Goal: Information Seeking & Learning: Learn about a topic

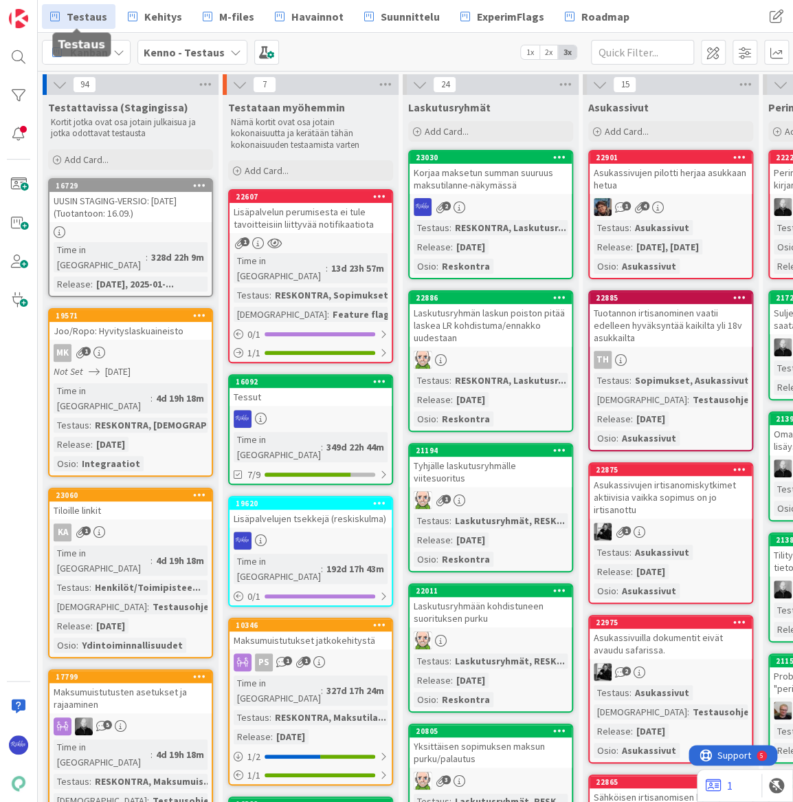
click at [496, 176] on div "Korjaa maksetun summan suuruus maksutilanne-näkymässä" at bounding box center [491, 179] width 162 height 30
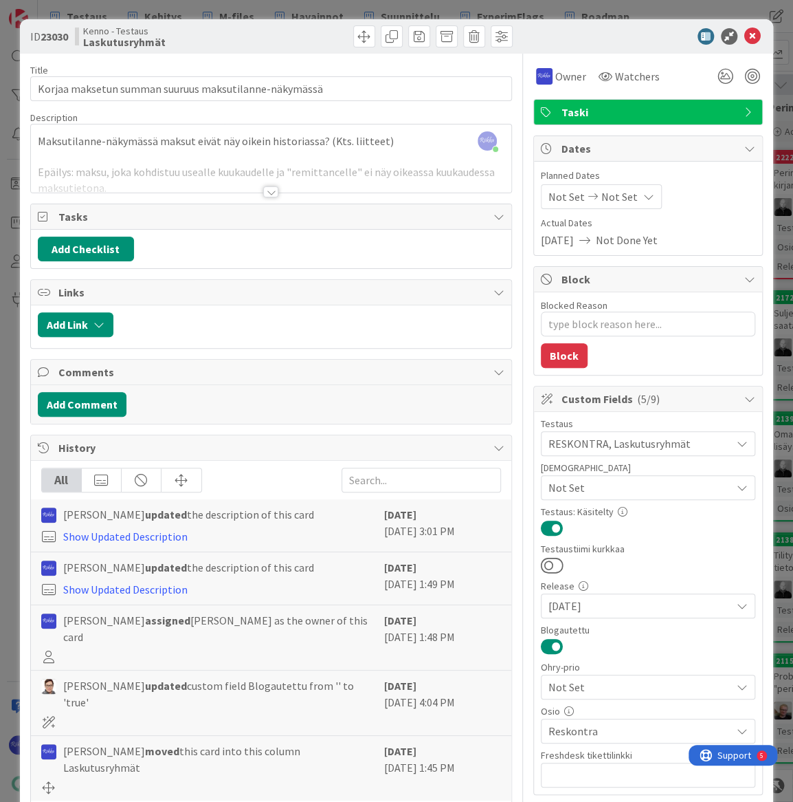
click at [275, 45] on div at bounding box center [394, 36] width 238 height 22
click at [383, 30] on span at bounding box center [392, 36] width 22 height 22
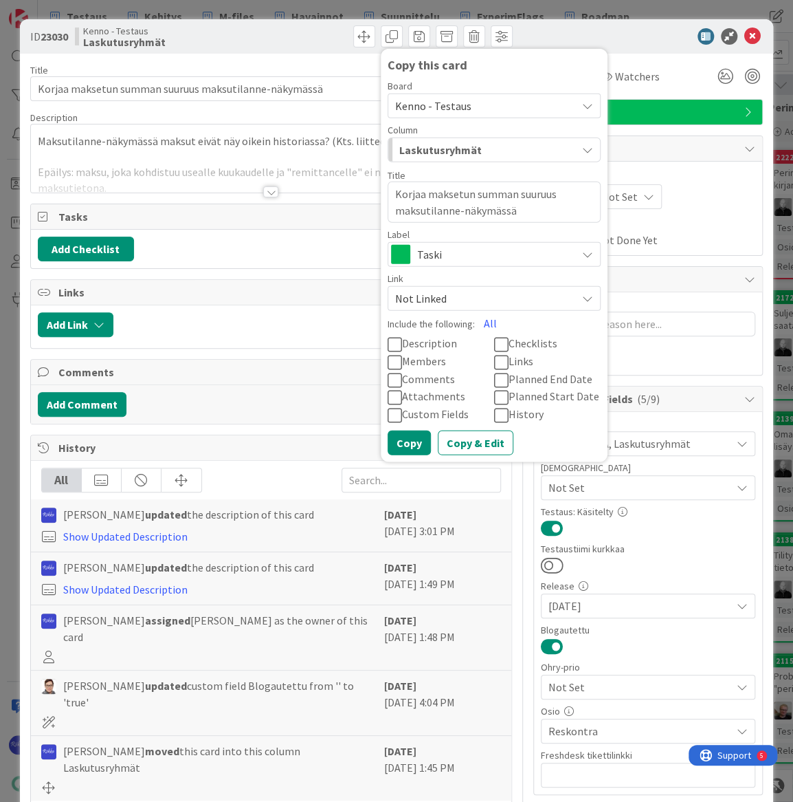
click at [388, 343] on icon at bounding box center [395, 344] width 14 height 17
click at [388, 391] on icon at bounding box center [395, 397] width 14 height 17
click at [494, 358] on icon at bounding box center [501, 362] width 14 height 17
click at [388, 410] on icon at bounding box center [395, 414] width 14 height 17
click at [495, 411] on icon at bounding box center [501, 414] width 14 height 17
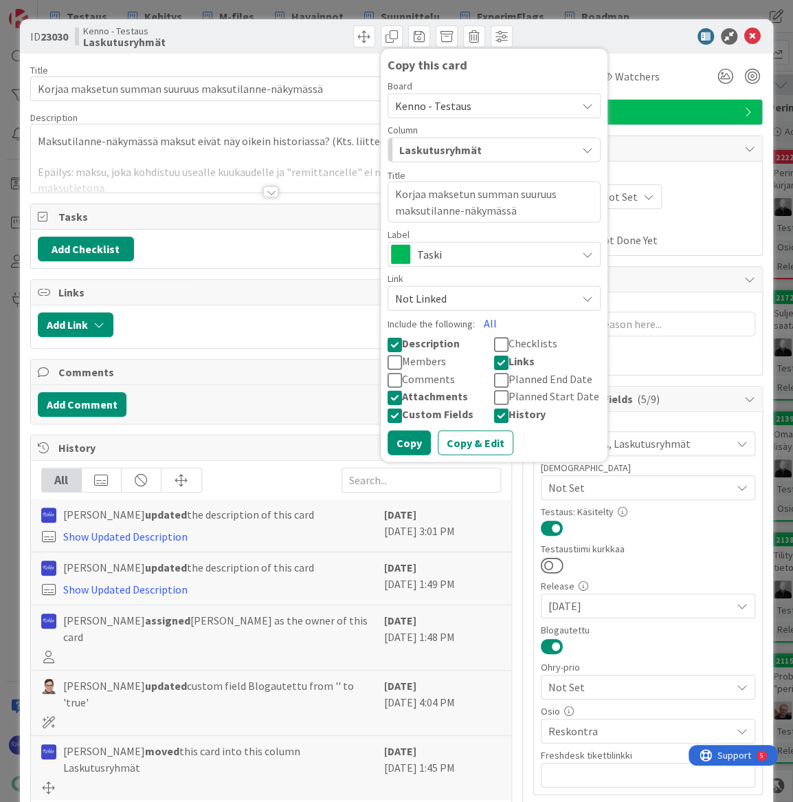
click at [594, 28] on div at bounding box center [641, 36] width 243 height 17
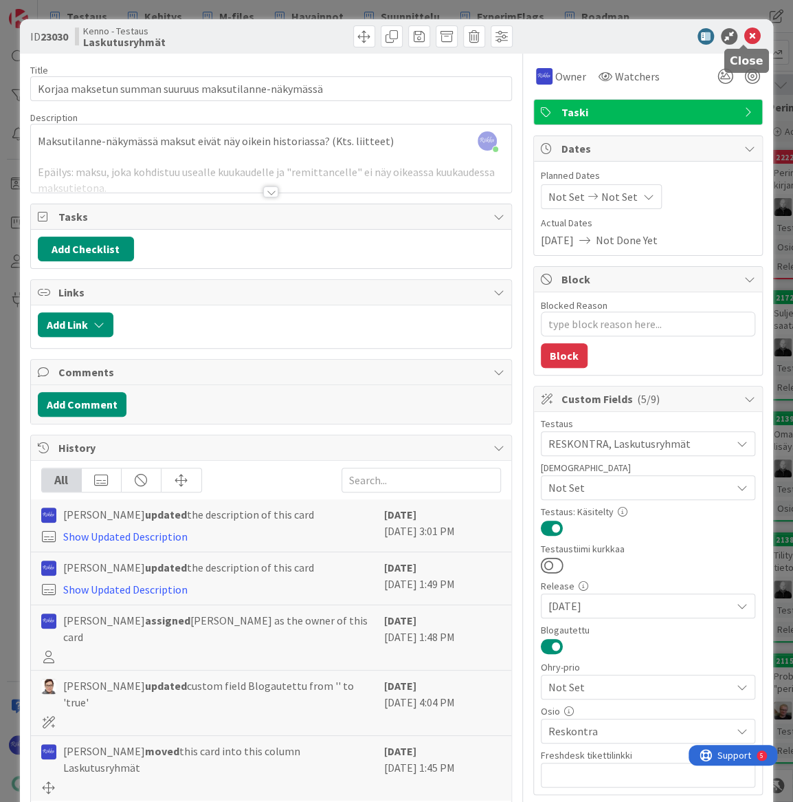
drag, startPoint x: 744, startPoint y: 39, endPoint x: 15, endPoint y: 296, distance: 772.8
click at [745, 38] on icon at bounding box center [753, 36] width 17 height 17
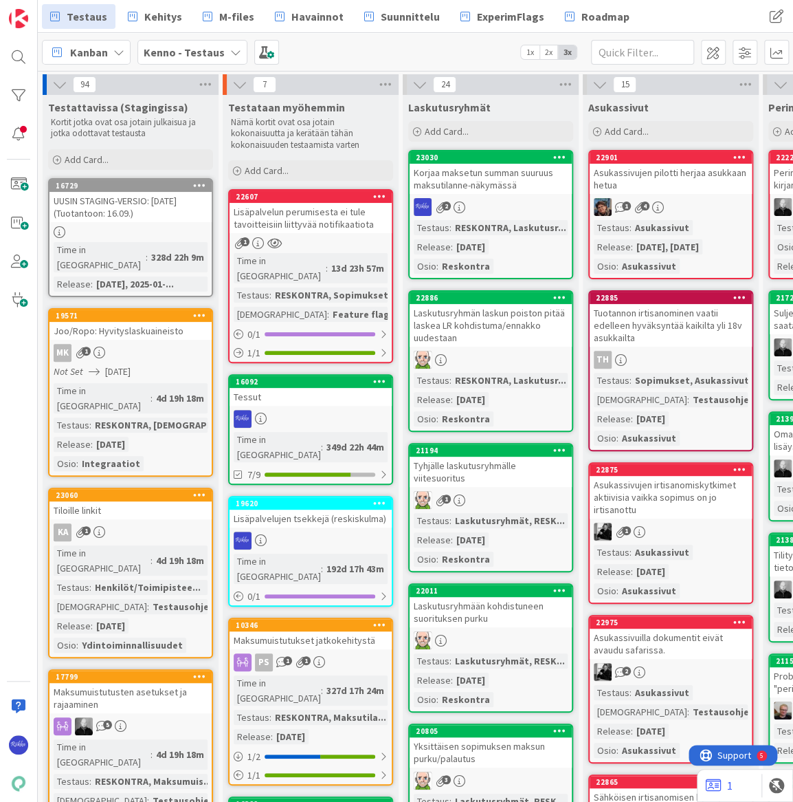
click at [571, 80] on icon at bounding box center [566, 84] width 18 height 21
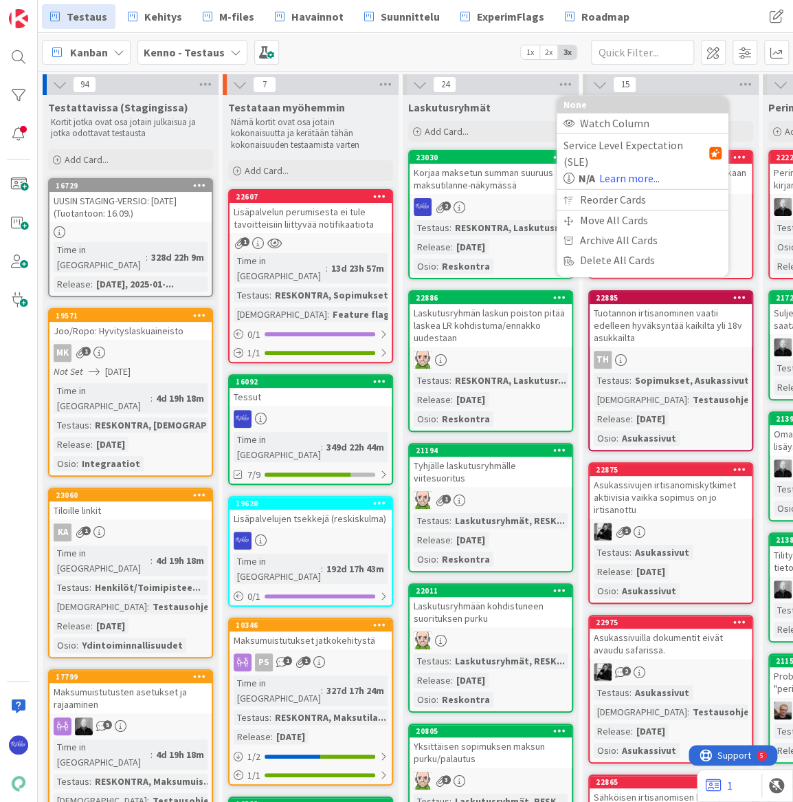
click at [489, 82] on div "24 None Watch Column Service Level Expectation (SLE) N/A Learn more... Reorder …" at bounding box center [491, 84] width 176 height 21
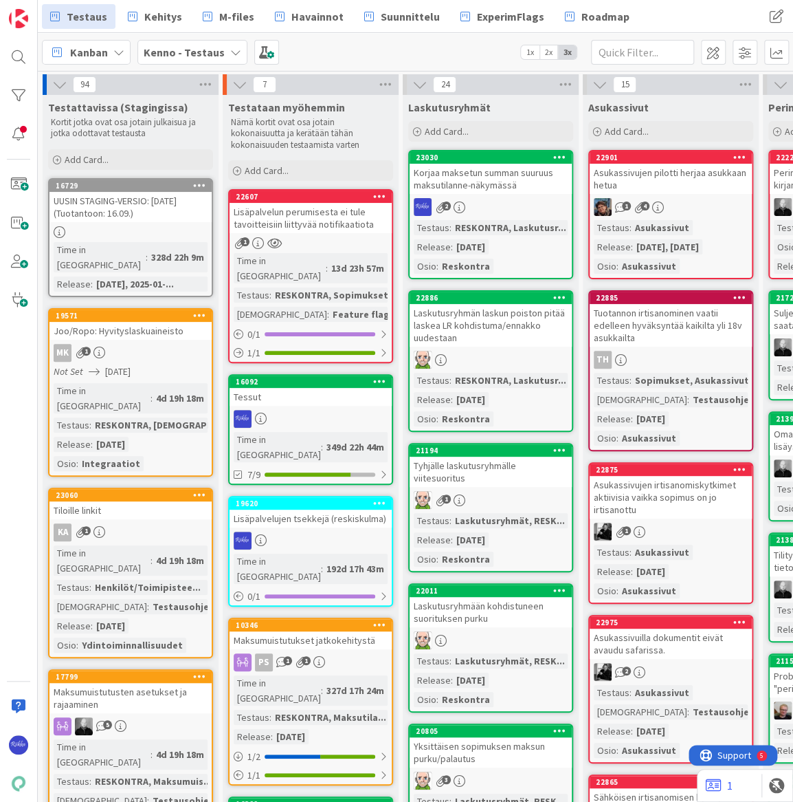
click at [454, 133] on span "Add Card..." at bounding box center [447, 131] width 44 height 12
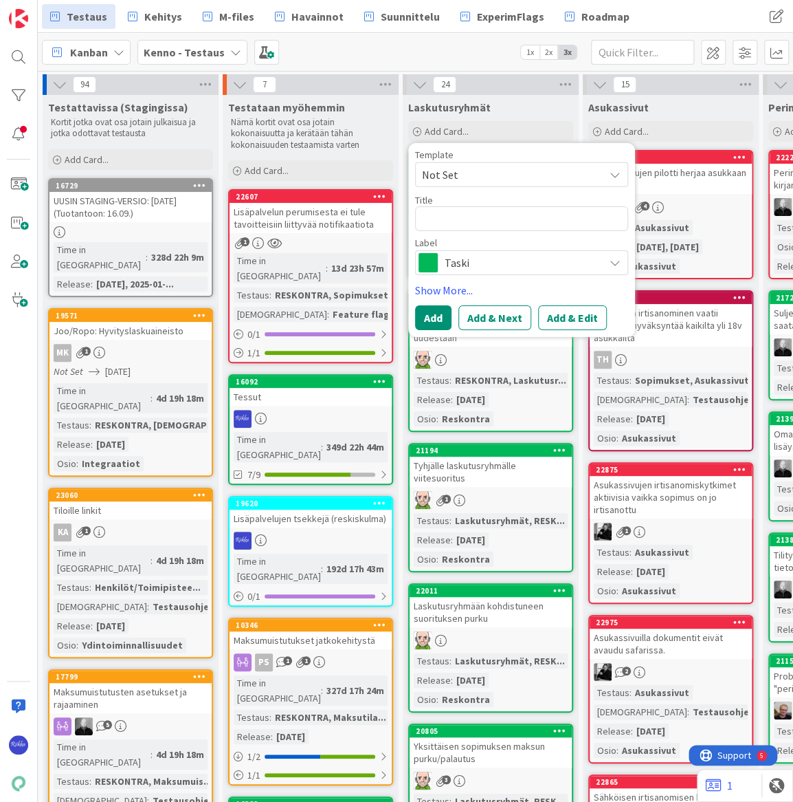
click at [519, 171] on span "Not Set" at bounding box center [508, 175] width 172 height 18
drag, startPoint x: 608, startPoint y: 149, endPoint x: 570, endPoint y: 157, distance: 39.5
click at [608, 149] on div "Template Not Set Not Set Bugi Edit Card Templates Title 0 / 128 Label Taski Sho…" at bounding box center [521, 240] width 227 height 194
click at [454, 54] on div "[PERSON_NAME] - Testaus 1x 2x 3x" at bounding box center [416, 52] width 756 height 38
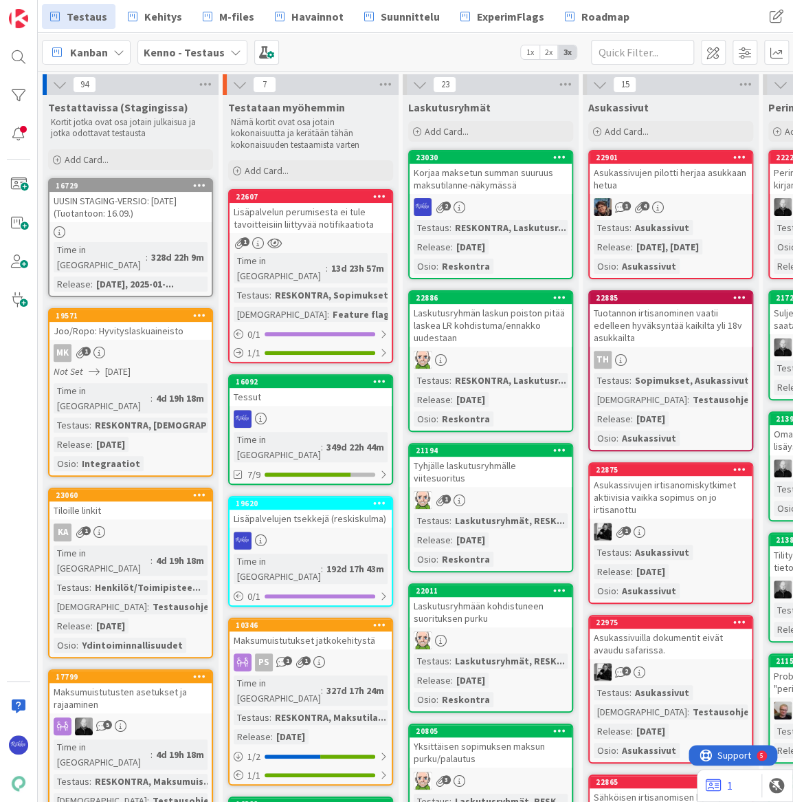
drag, startPoint x: 411, startPoint y: 54, endPoint x: 393, endPoint y: 57, distance: 18.2
click at [411, 54] on div "[PERSON_NAME] - Testaus 1x 2x 3x" at bounding box center [416, 52] width 756 height 38
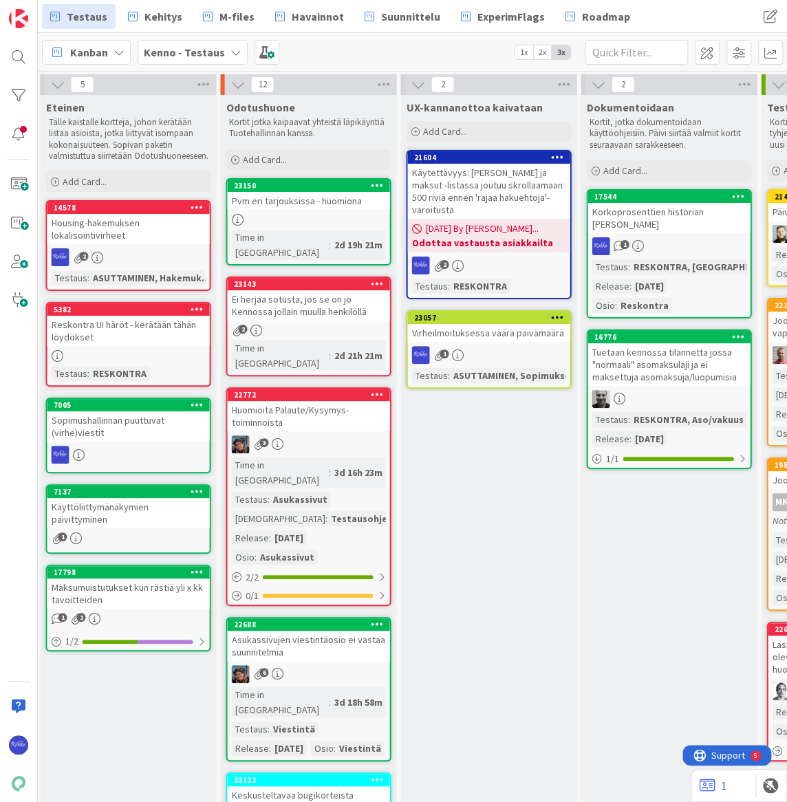
scroll to position [0, 1320]
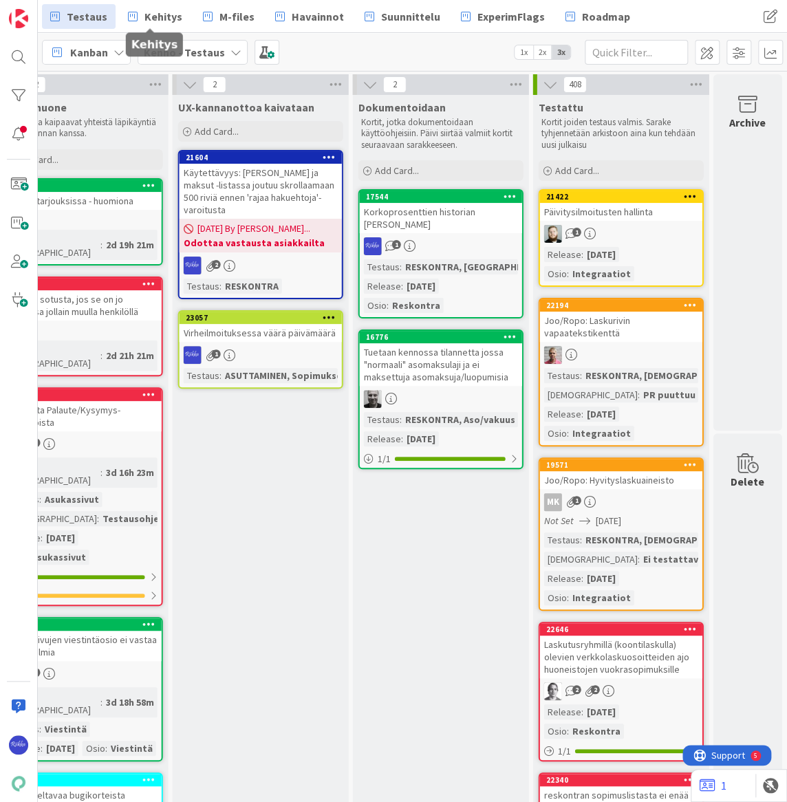
click at [152, 6] on link "Kehitys" at bounding box center [155, 16] width 71 height 25
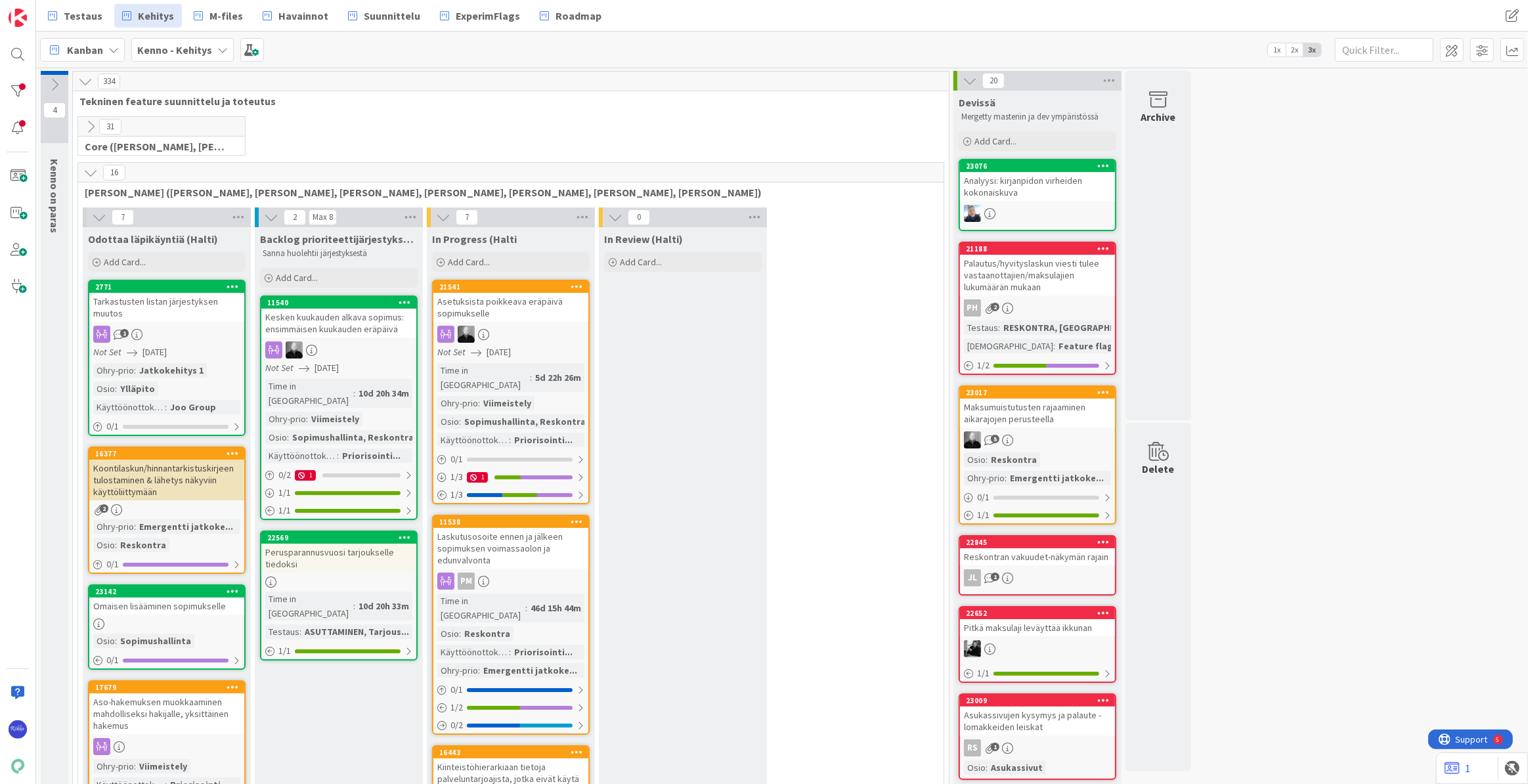
click at [757, 182] on div "Analyysi: kirjanpidon virheiden kokonaiskuva" at bounding box center [1037, 186] width 155 height 29
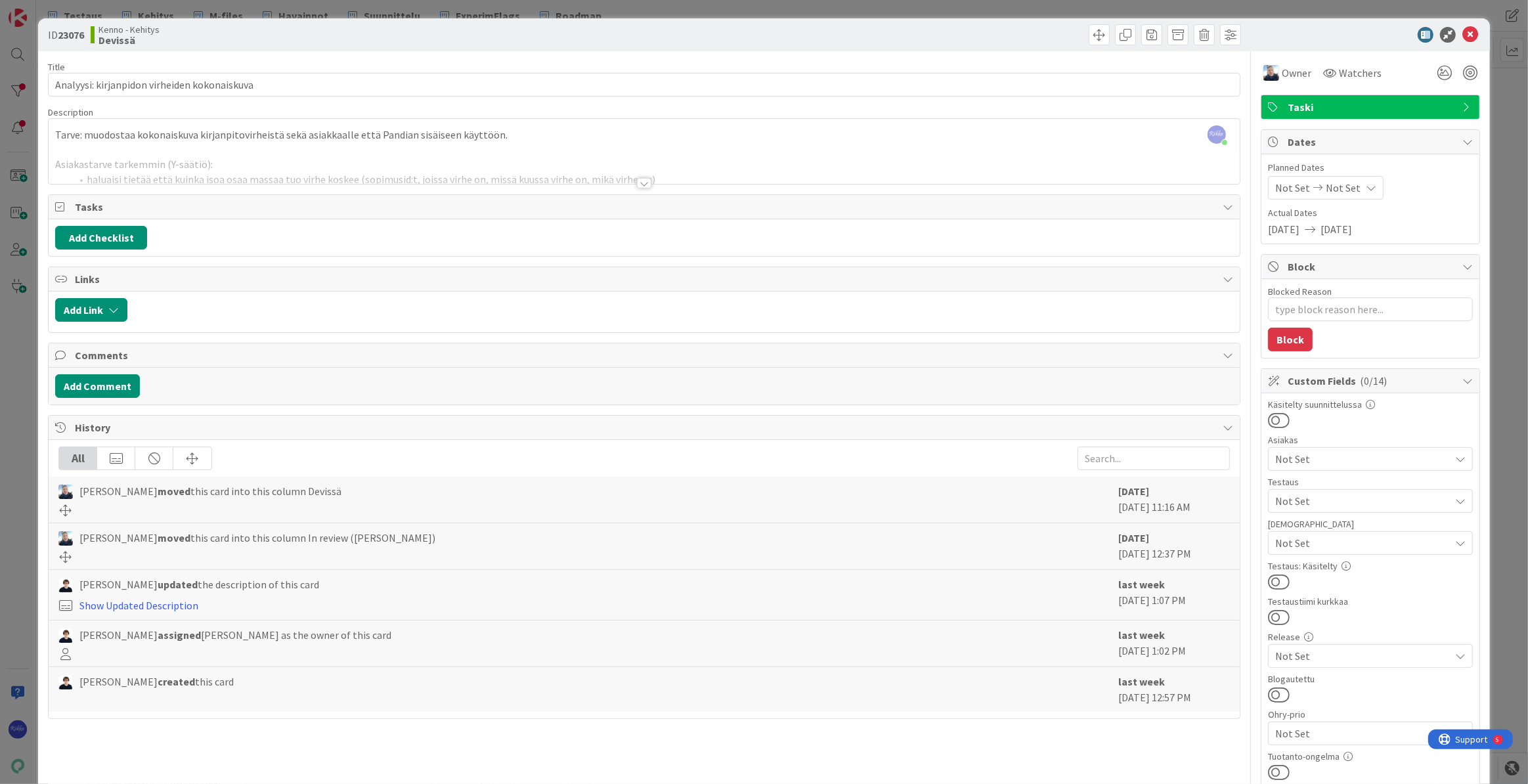
click at [643, 183] on div at bounding box center [644, 182] width 14 height 11
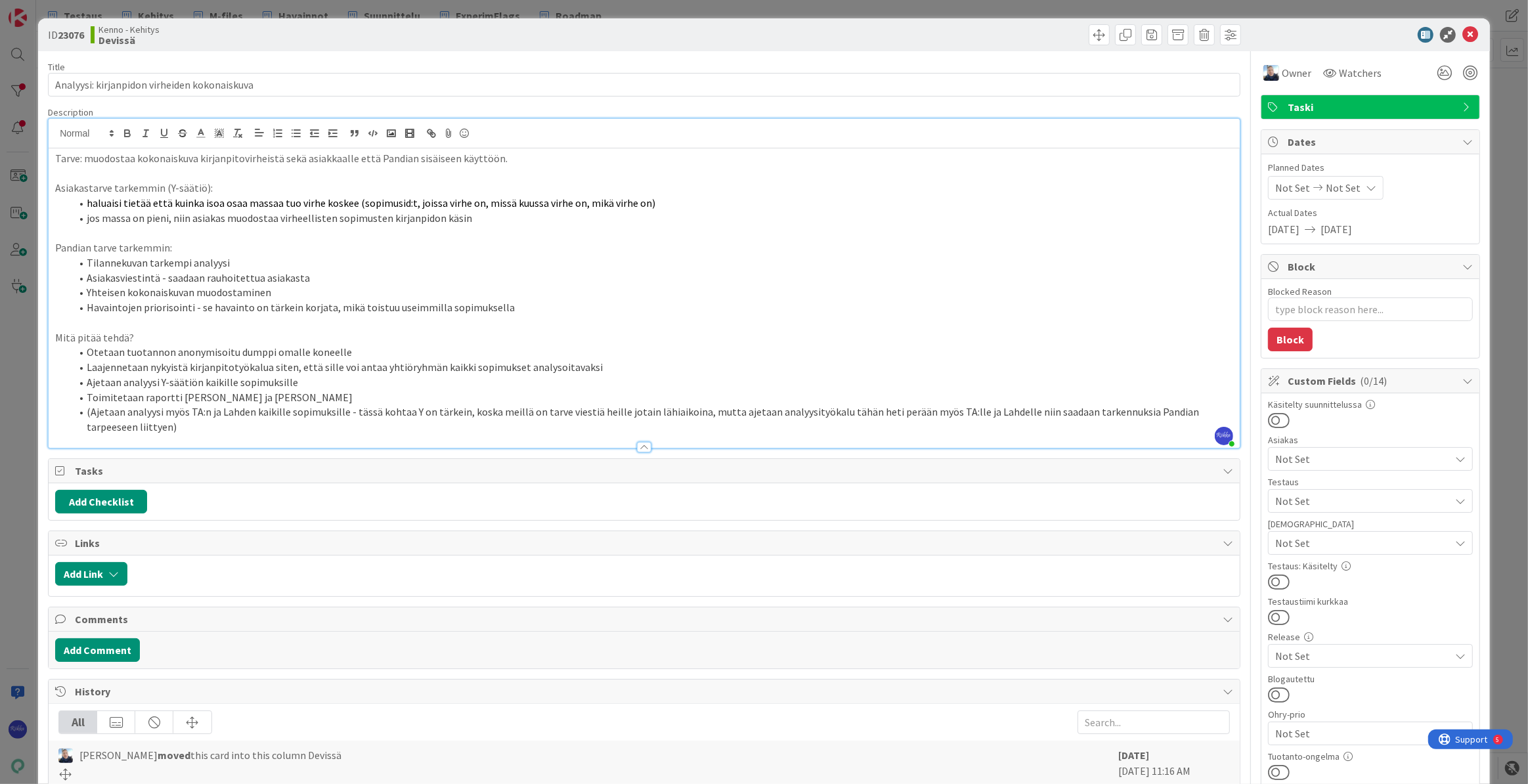
click at [757, 545] on span "Not Set" at bounding box center [1362, 542] width 175 height 16
click at [757, 585] on div at bounding box center [1370, 582] width 205 height 17
click at [757, 29] on icon at bounding box center [1470, 34] width 16 height 16
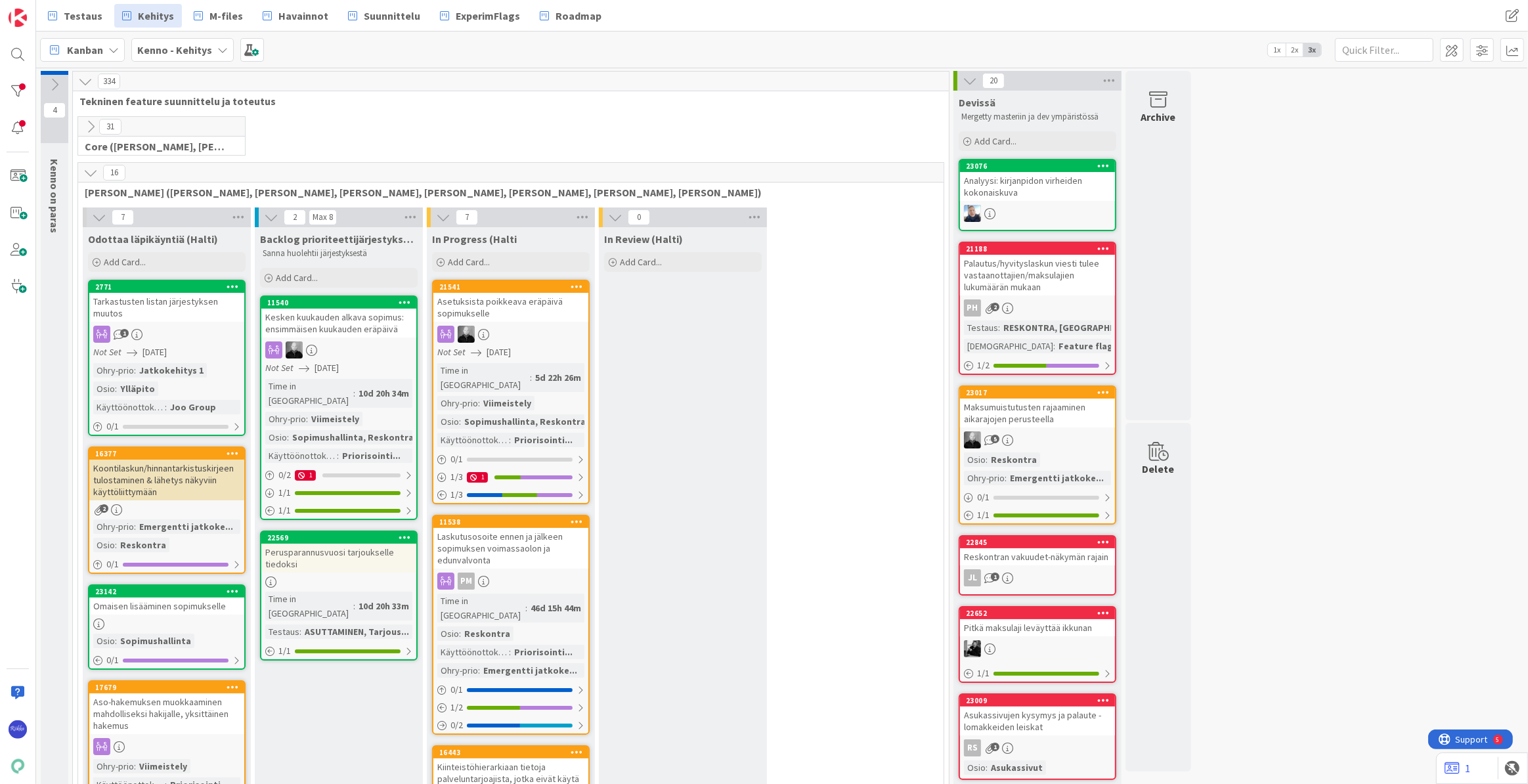
click at [757, 281] on div "Palautus/hyvityslaskun viesti tulee vastaanottajien/maksulajien lukumäärän muka…" at bounding box center [1037, 275] width 155 height 41
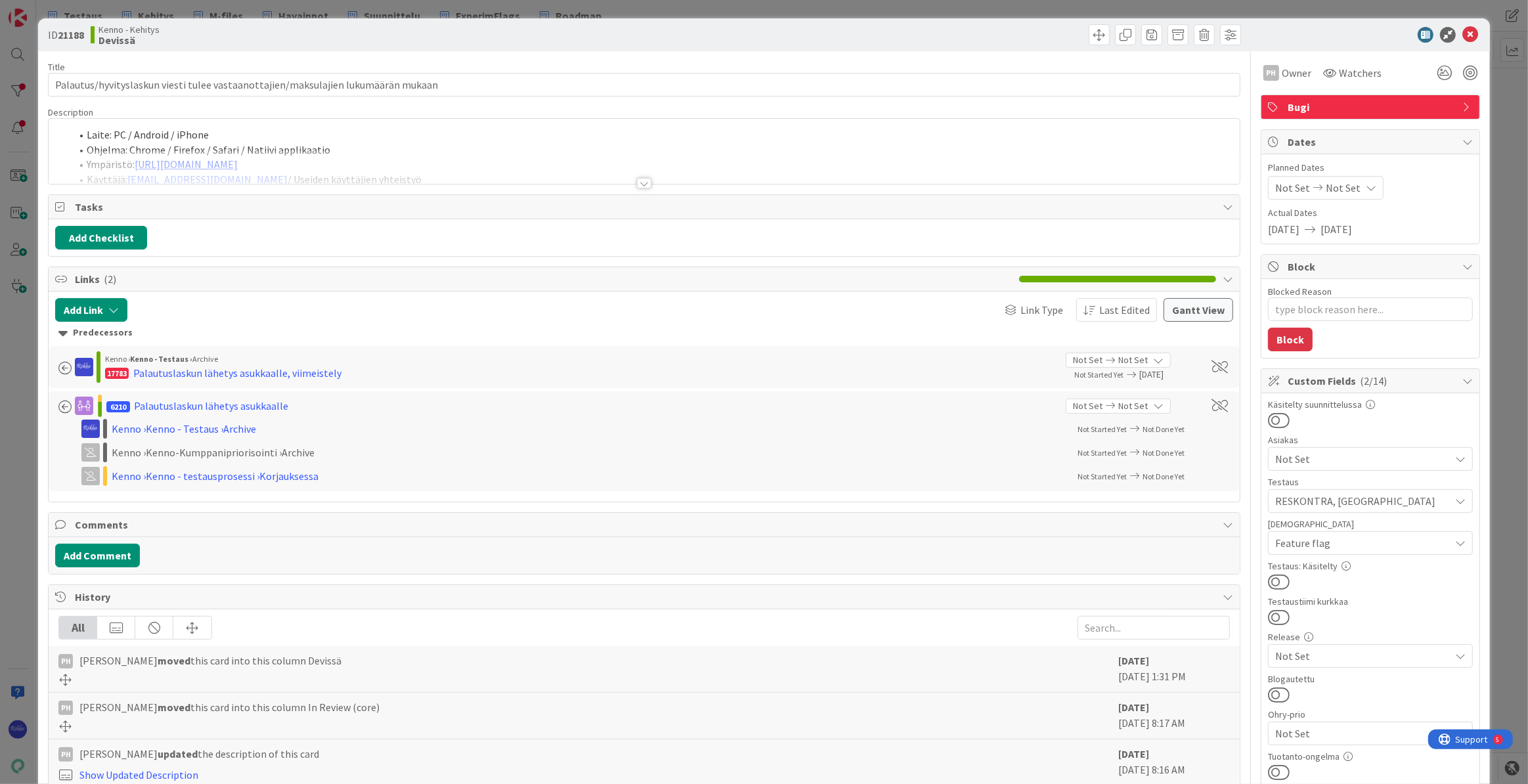
type textarea "x"
click at [639, 185] on div at bounding box center [644, 182] width 14 height 11
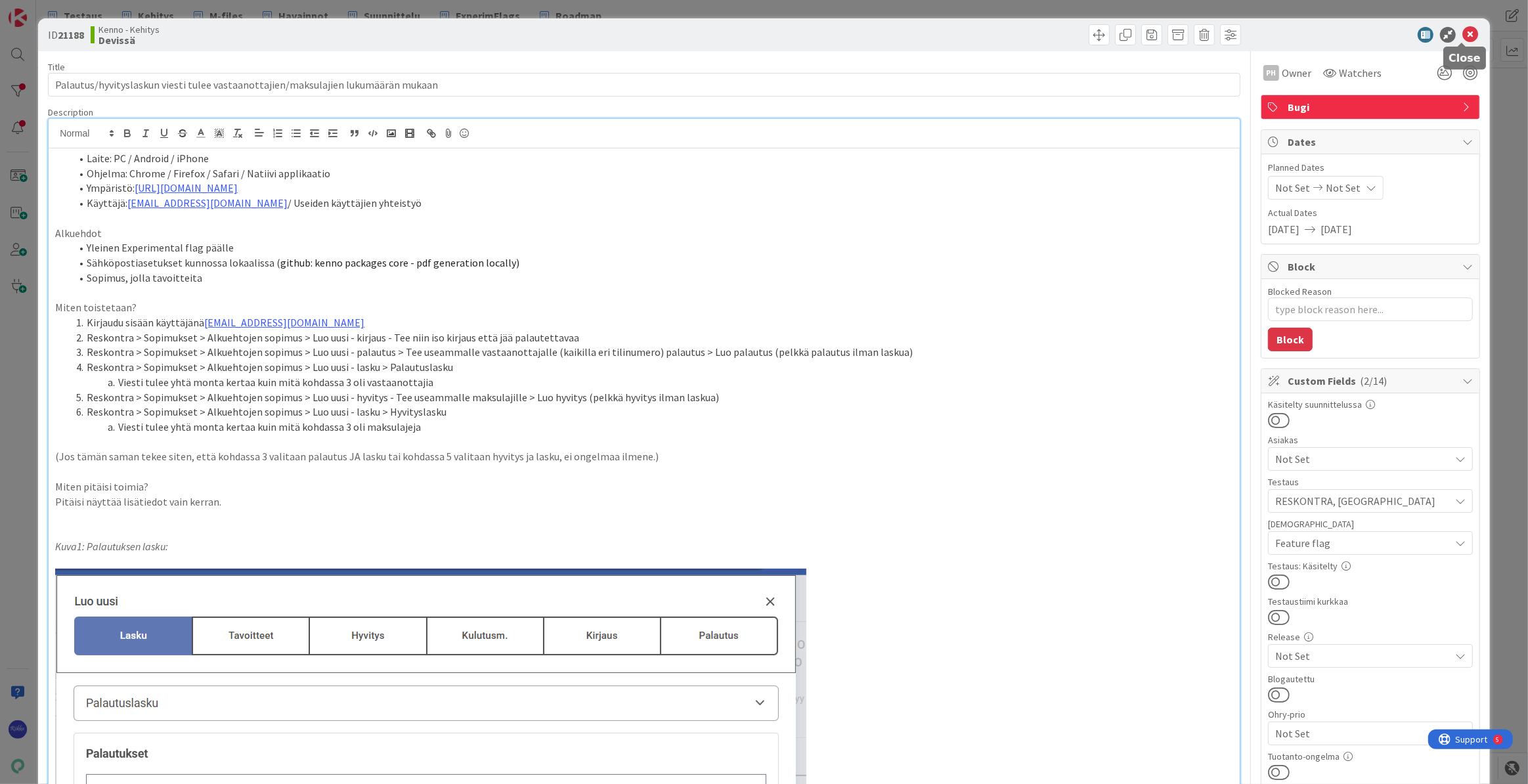
click at [757, 34] on icon at bounding box center [1470, 34] width 16 height 16
